Goal: Transaction & Acquisition: Book appointment/travel/reservation

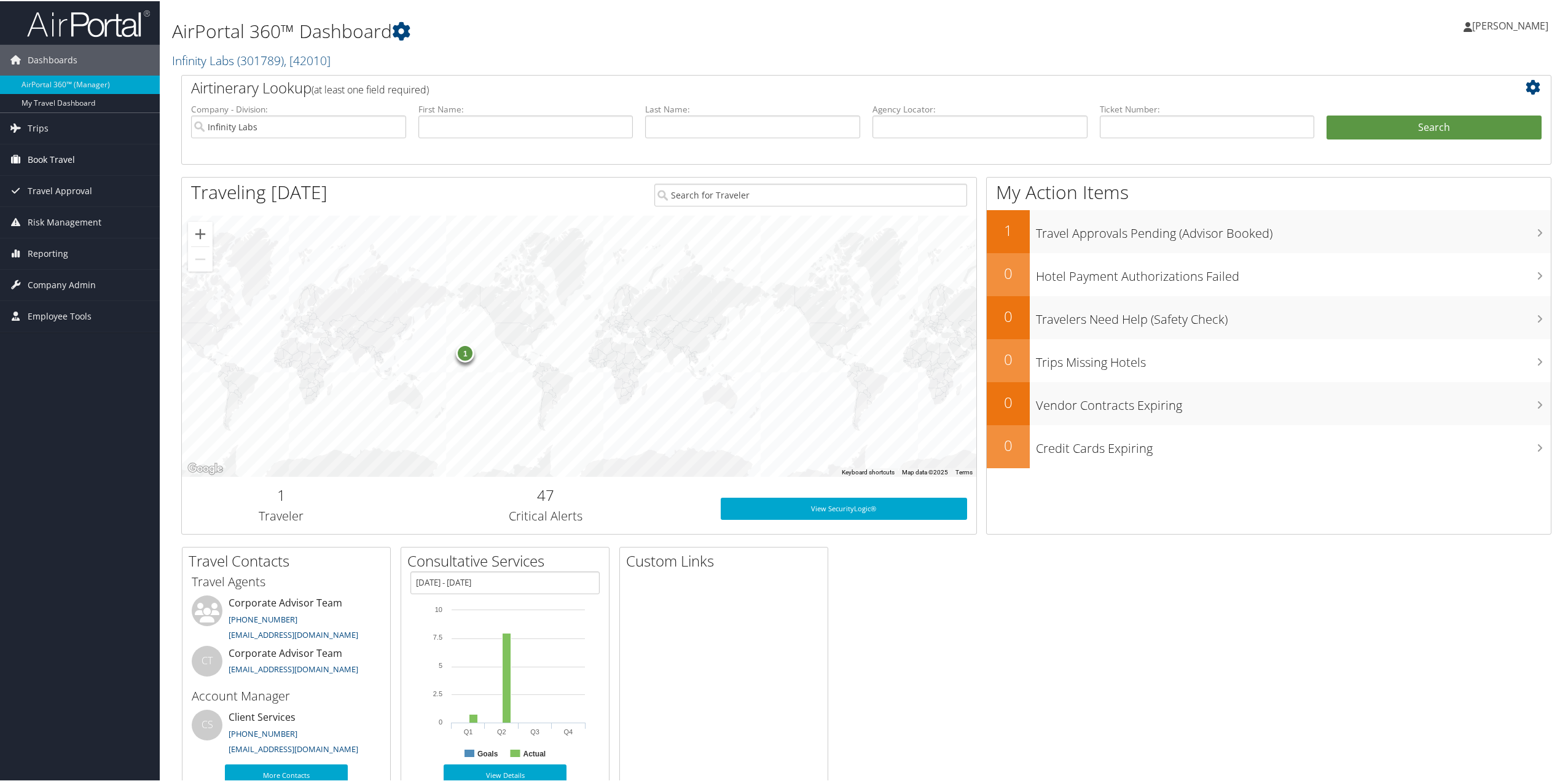
click at [58, 157] on span "Book Travel" at bounding box center [51, 158] width 47 height 30
click at [64, 218] on link "Book/Manage Online Trips" at bounding box center [79, 220] width 160 height 18
